Goal: Navigation & Orientation: Find specific page/section

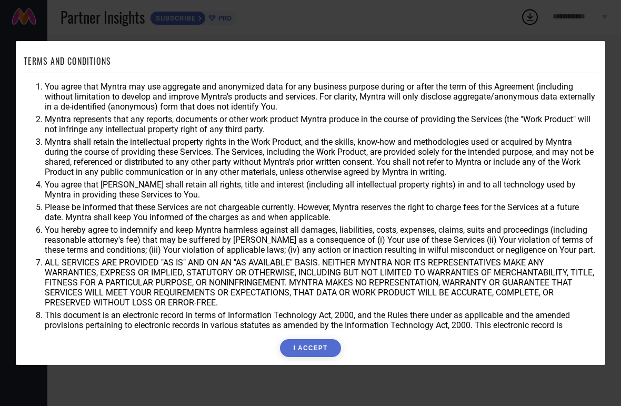
click at [330, 357] on button "I ACCEPT" at bounding box center [310, 348] width 61 height 18
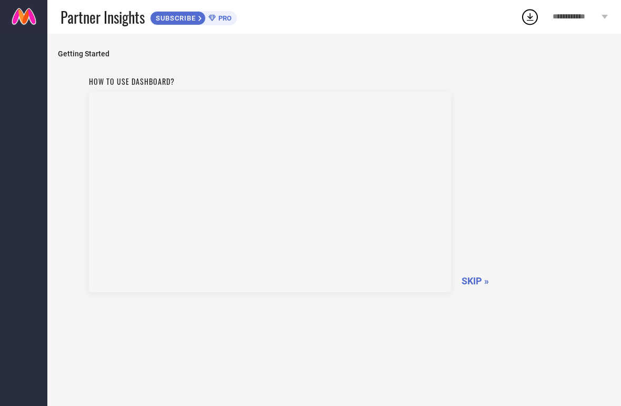
click at [479, 233] on div "How to use dashboard? SKIP »" at bounding box center [334, 182] width 491 height 223
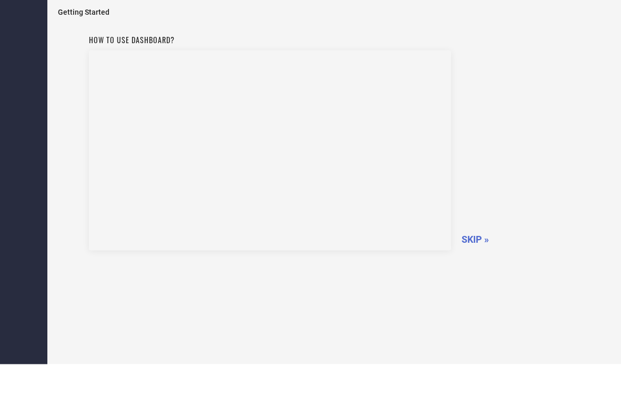
scroll to position [26, 0]
click at [476, 275] on span "SKIP »" at bounding box center [475, 280] width 27 height 11
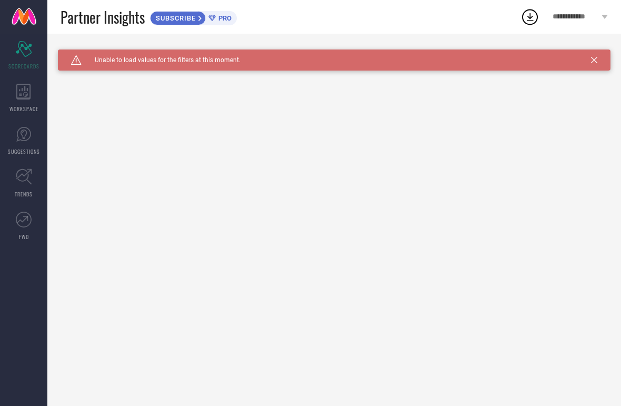
click at [30, 104] on div "WORKSPACE" at bounding box center [23, 98] width 47 height 42
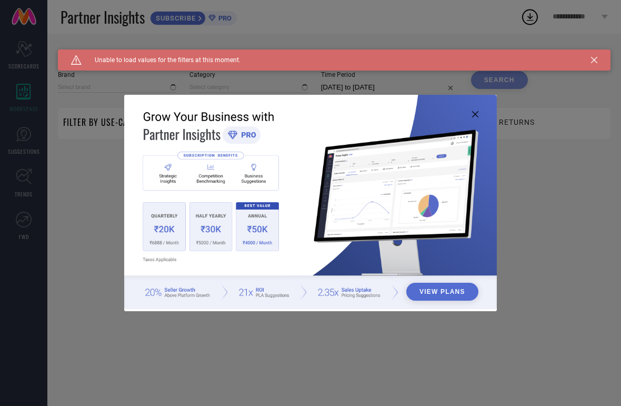
type input "1 STOP FASHION"
type input "All"
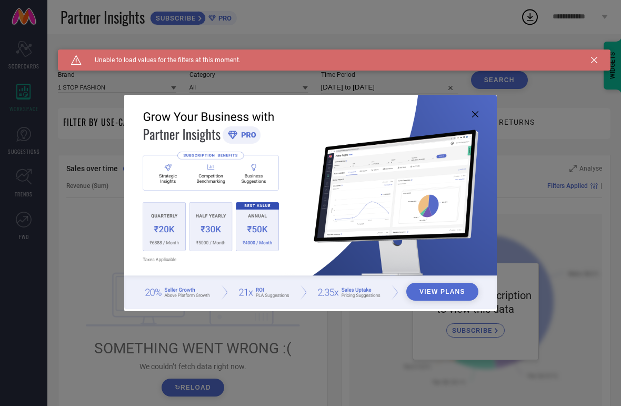
click at [597, 60] on icon at bounding box center [594, 60] width 6 height 6
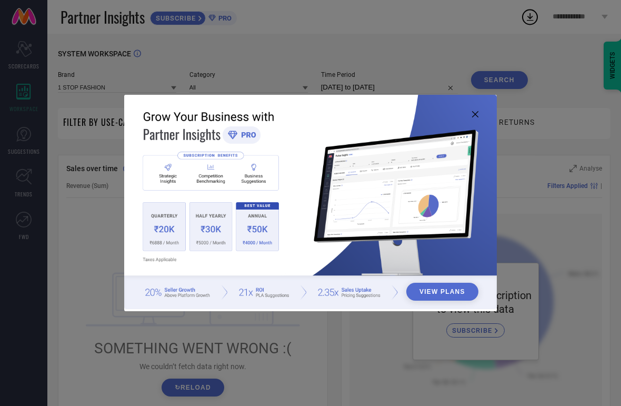
click at [472, 117] on icon at bounding box center [475, 114] width 6 height 6
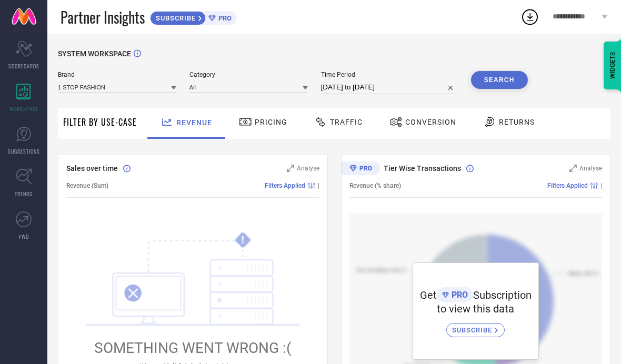
click at [28, 177] on icon at bounding box center [24, 177] width 16 height 16
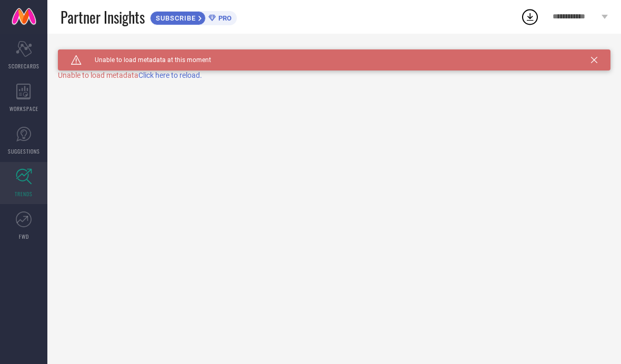
click at [17, 214] on icon at bounding box center [24, 220] width 16 height 16
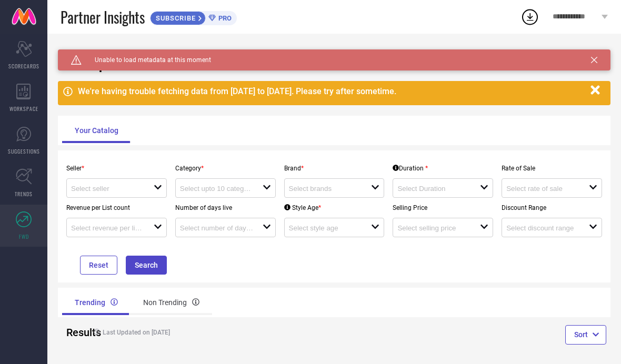
click at [23, 125] on link "SUGGESTIONS" at bounding box center [23, 140] width 47 height 42
